Goal: Unclear

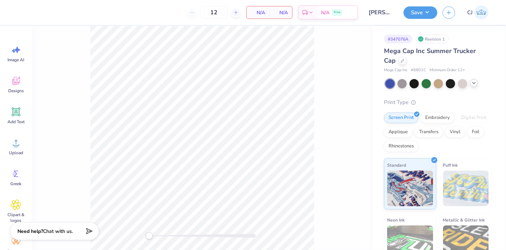
click at [471, 83] on icon at bounding box center [474, 83] width 6 height 6
